Goal: Task Accomplishment & Management: Manage account settings

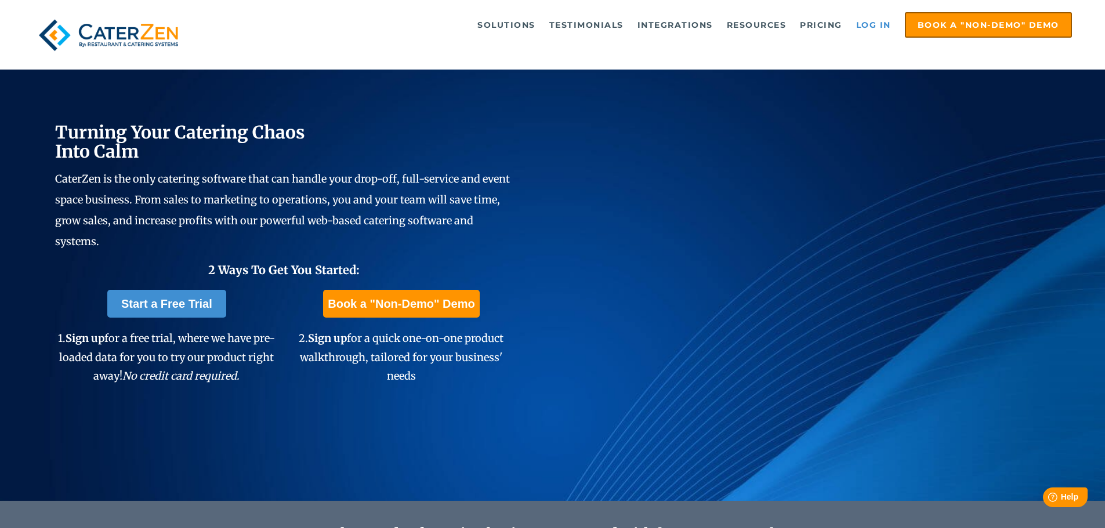
click at [877, 17] on link "Log in" at bounding box center [873, 24] width 46 height 23
click at [879, 26] on link "Log in" at bounding box center [873, 24] width 46 height 23
click at [888, 23] on link "Log in" at bounding box center [873, 24] width 46 height 23
